Goal: Information Seeking & Learning: Learn about a topic

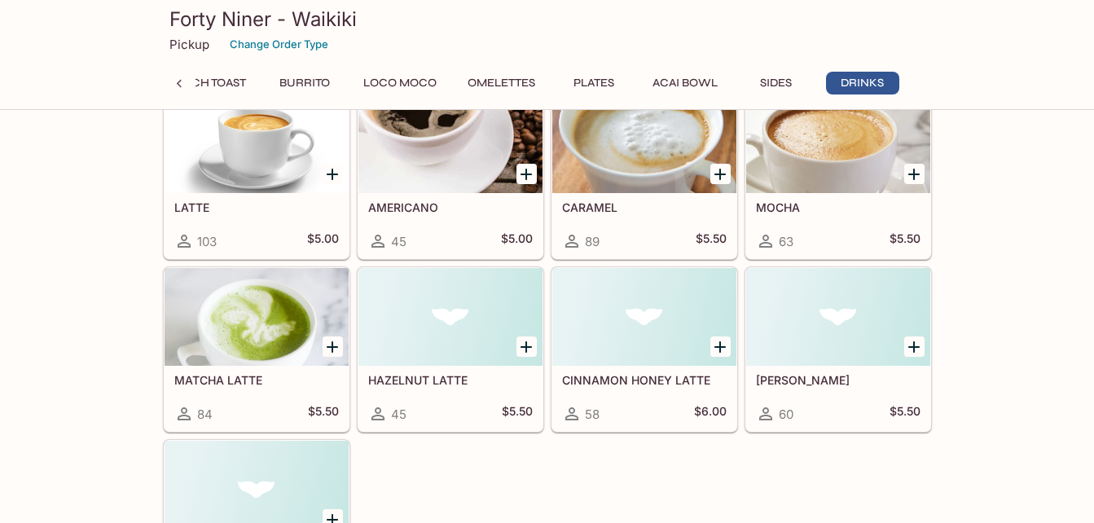
scroll to position [3706, 0]
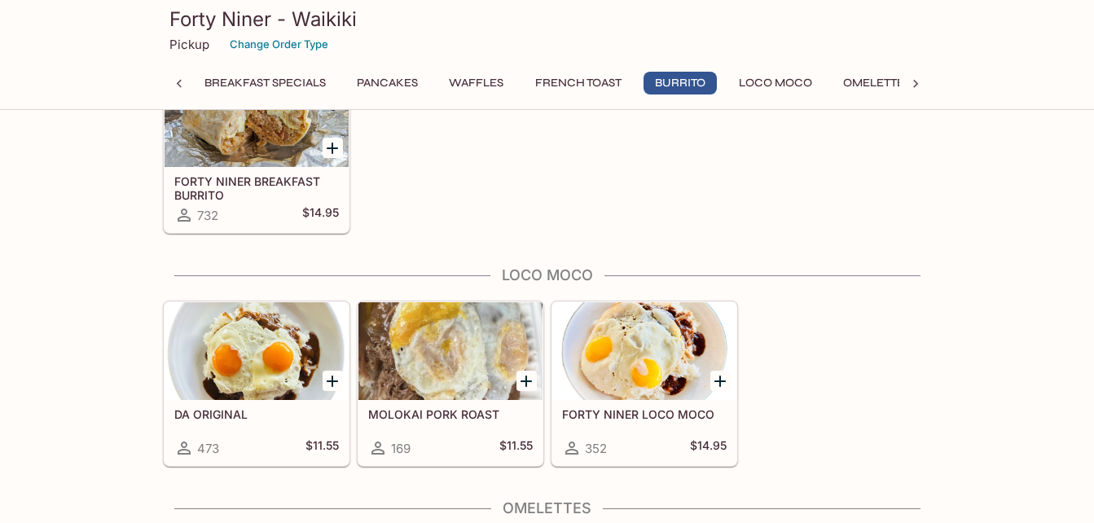
scroll to position [1303, 0]
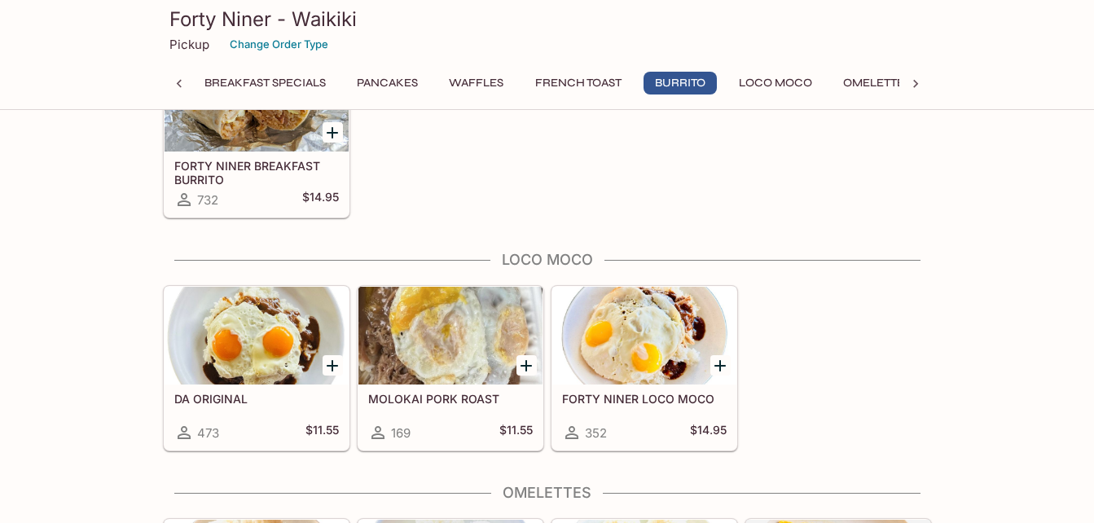
click at [268, 345] on div at bounding box center [257, 336] width 184 height 98
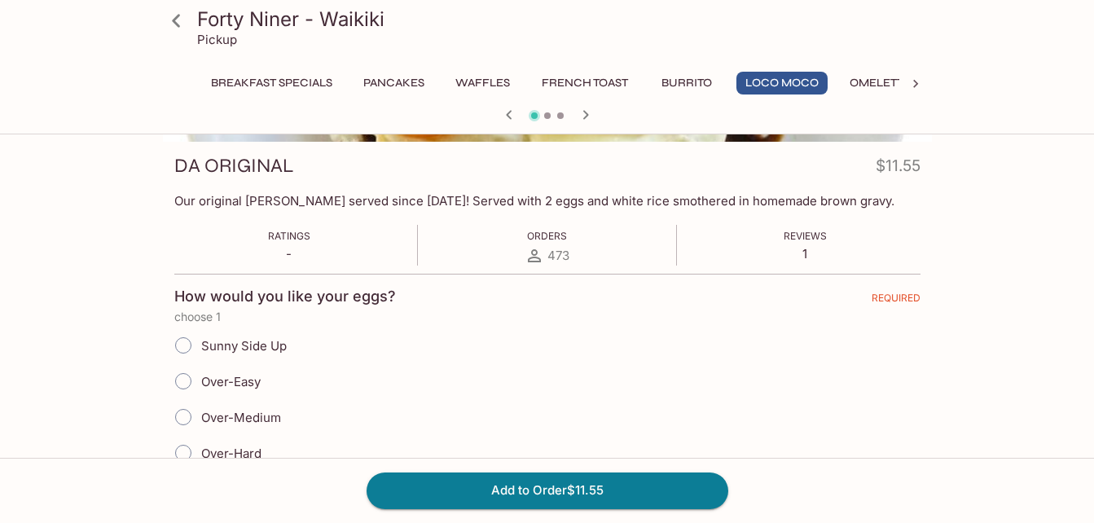
scroll to position [12, 0]
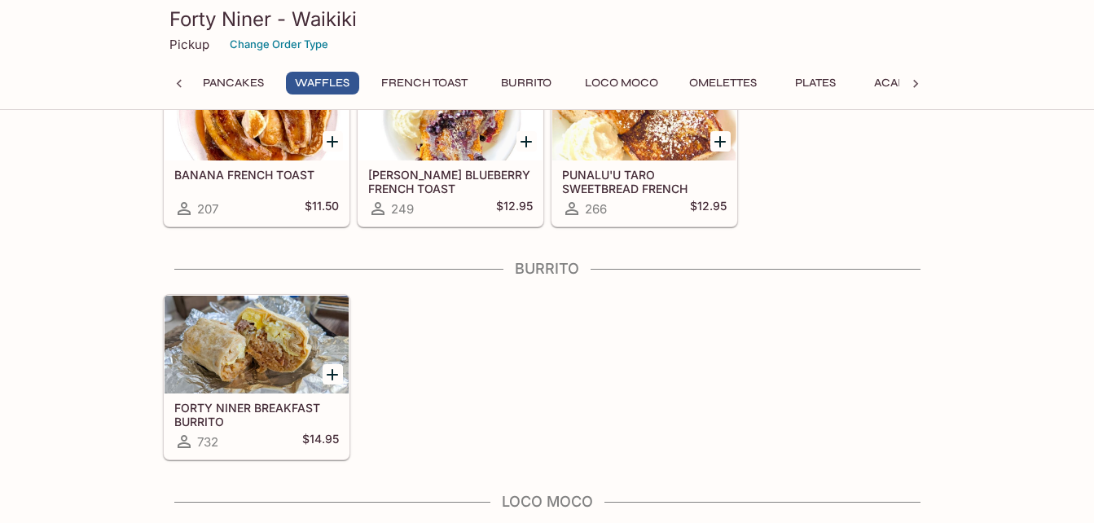
scroll to position [896, 0]
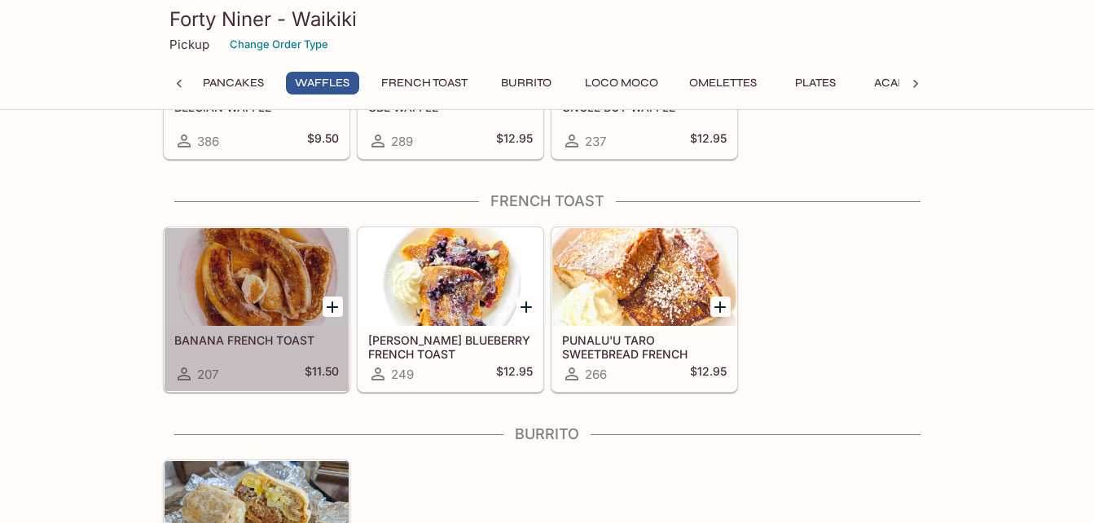
click at [262, 273] on div at bounding box center [257, 277] width 184 height 98
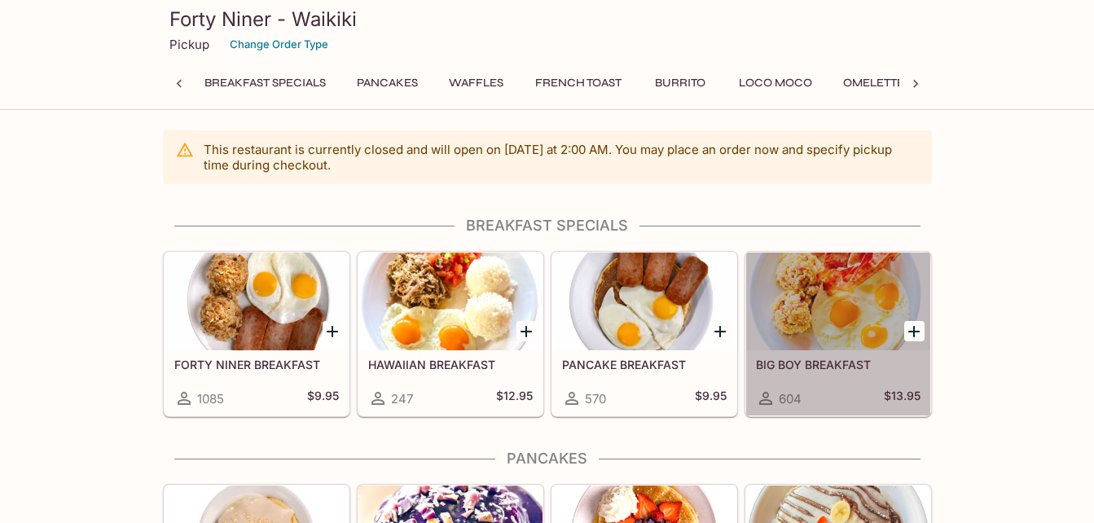
click at [836, 288] on div at bounding box center [838, 301] width 184 height 98
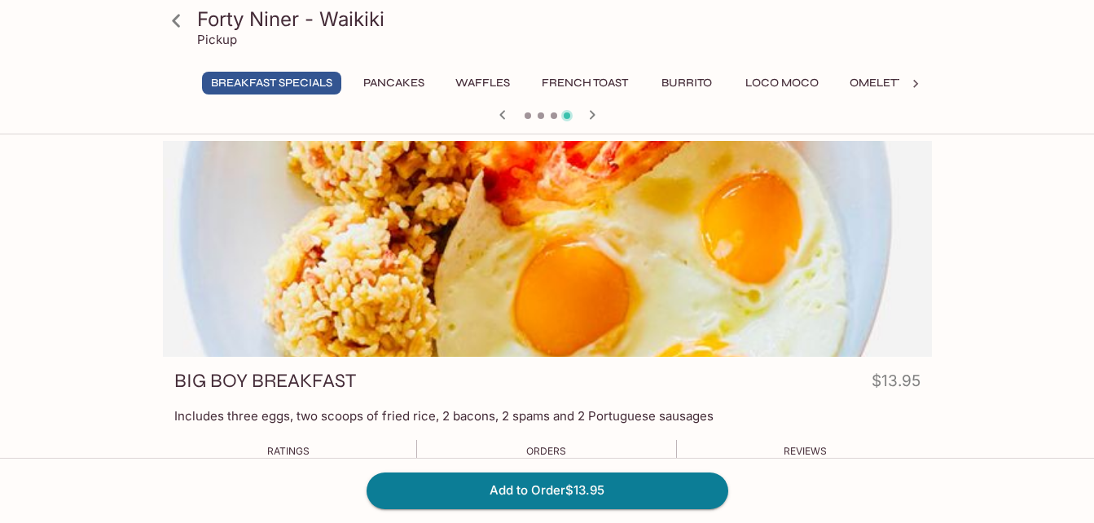
click at [500, 115] on icon "button" at bounding box center [502, 114] width 6 height 9
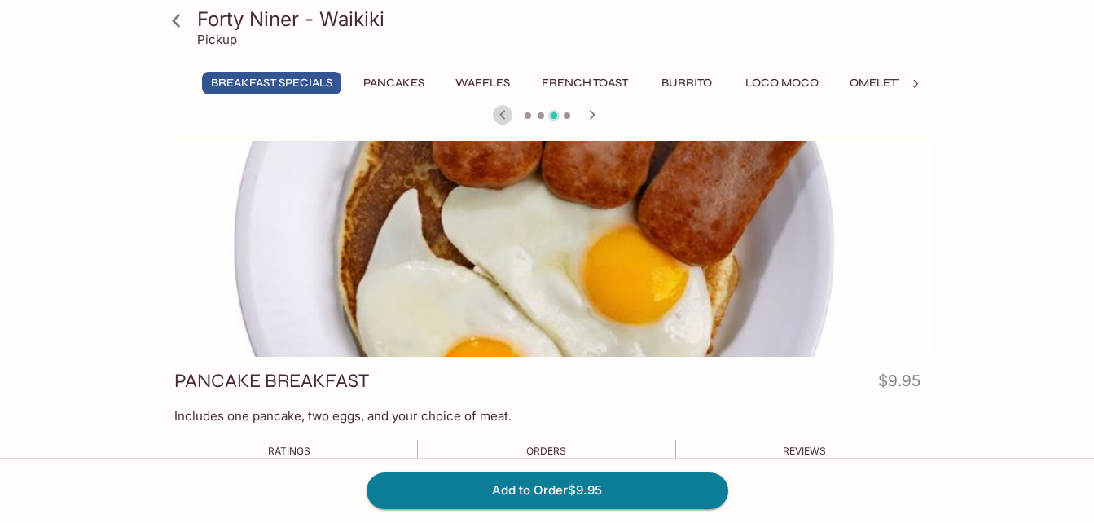
click at [500, 115] on icon "button" at bounding box center [502, 114] width 6 height 9
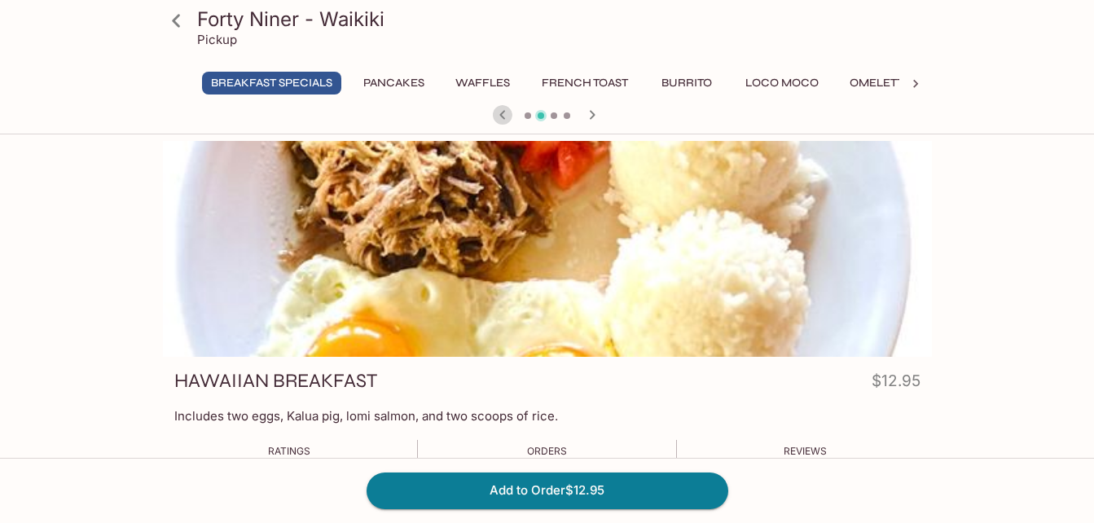
click at [500, 115] on icon "button" at bounding box center [502, 114] width 6 height 9
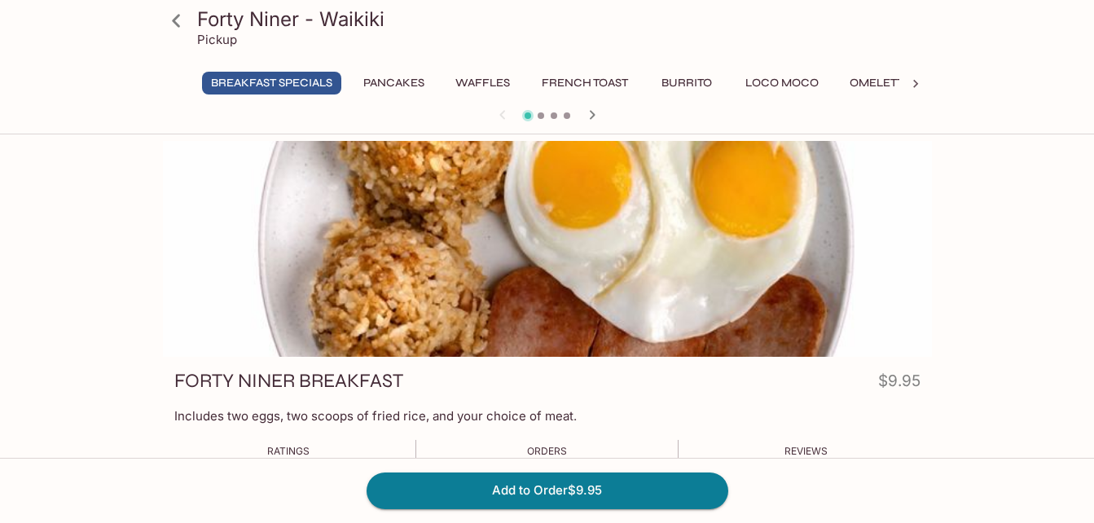
click at [500, 115] on div at bounding box center [547, 116] width 782 height 24
